Goal: Task Accomplishment & Management: Manage account settings

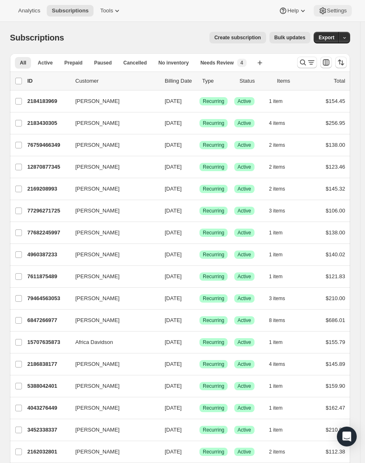
click at [327, 14] on span "Settings" at bounding box center [337, 10] width 20 height 7
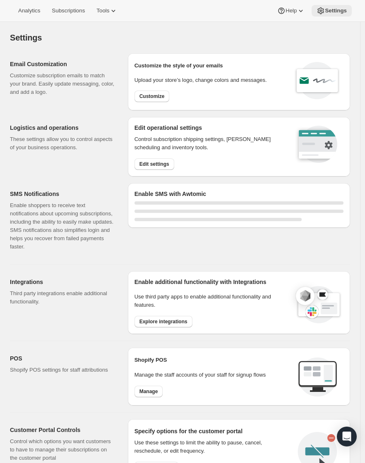
select select "22:00"
select select "09:00"
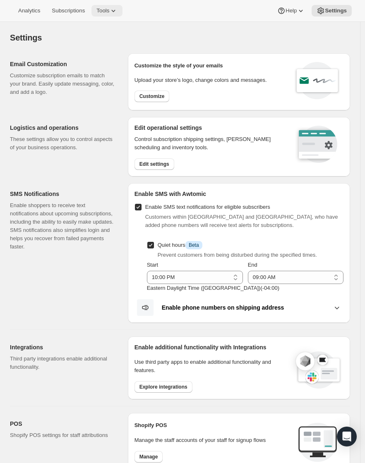
click at [117, 15] on icon at bounding box center [113, 11] width 8 height 8
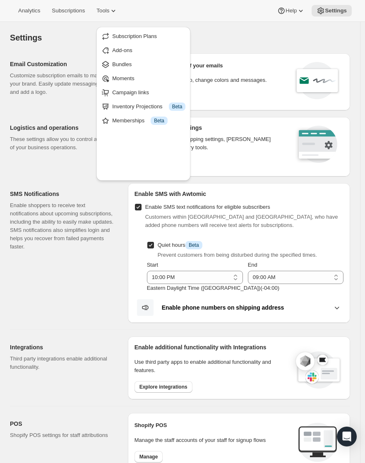
click at [115, 152] on div "Logistics and operations These settings allow you to control aspects of your bu…" at bounding box center [62, 138] width 105 height 28
